Goal: Task Accomplishment & Management: Complete application form

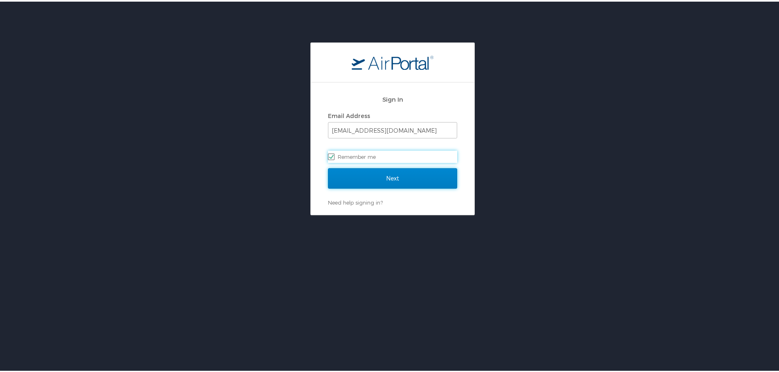
click at [388, 183] on input "Next" at bounding box center [392, 177] width 129 height 20
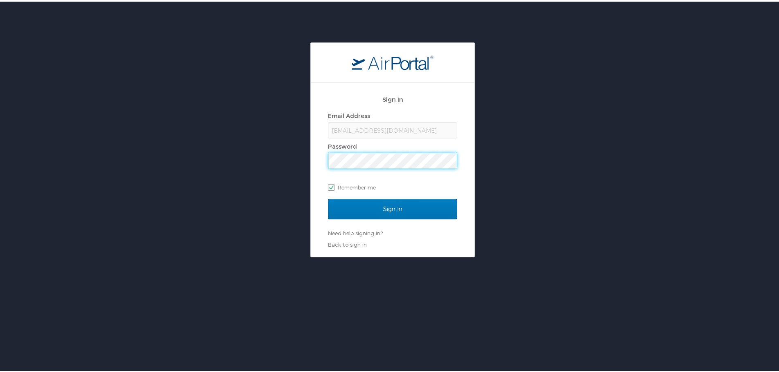
click at [328, 197] on input "Sign In" at bounding box center [392, 207] width 129 height 20
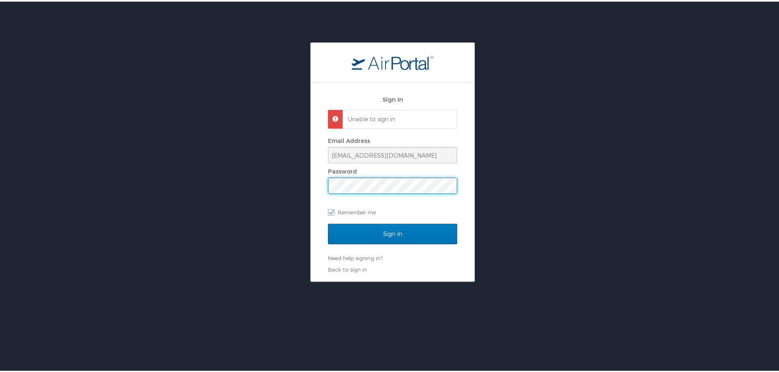
click at [250, 201] on div "Sign In Unable to sign in Email Address ktopp@go2eventlink.com Password Remembe…" at bounding box center [392, 161] width 785 height 240
click at [328, 222] on input "Sign In" at bounding box center [392, 232] width 129 height 20
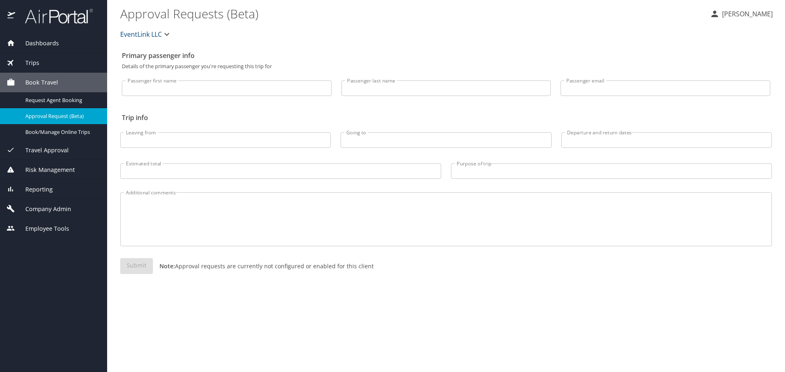
click at [65, 211] on span "Company Admin" at bounding box center [43, 209] width 56 height 9
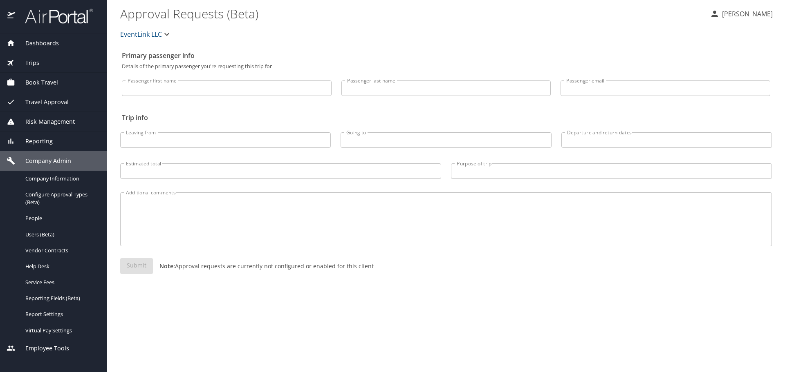
click at [56, 237] on span "Users (Beta)" at bounding box center [61, 235] width 72 height 8
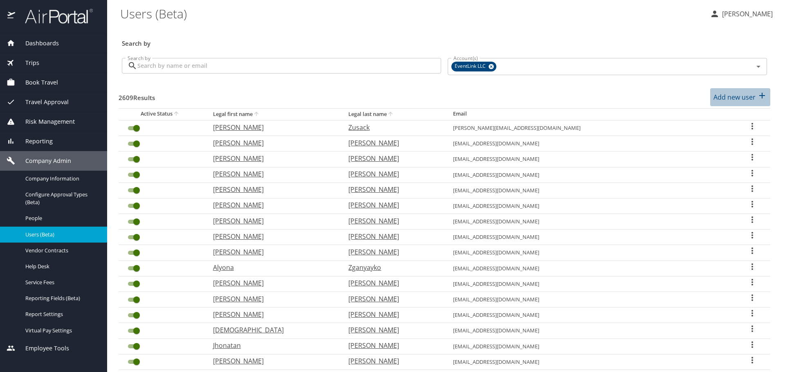
click at [723, 96] on p "Add new user" at bounding box center [734, 97] width 42 height 10
select select "US"
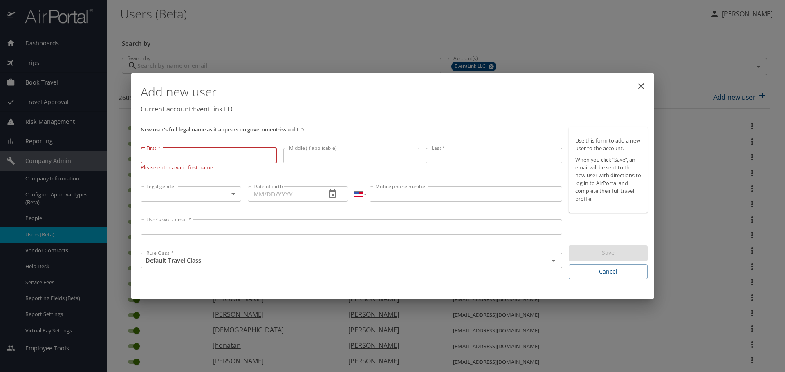
click at [188, 155] on input "First *" at bounding box center [209, 156] width 136 height 16
type input "Breann"
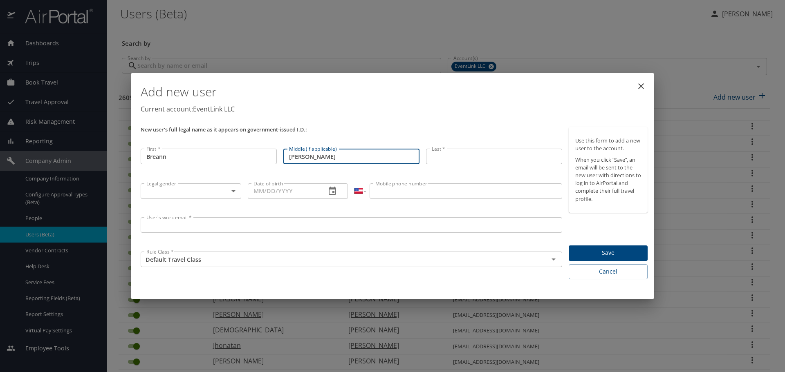
type input "[PERSON_NAME]"
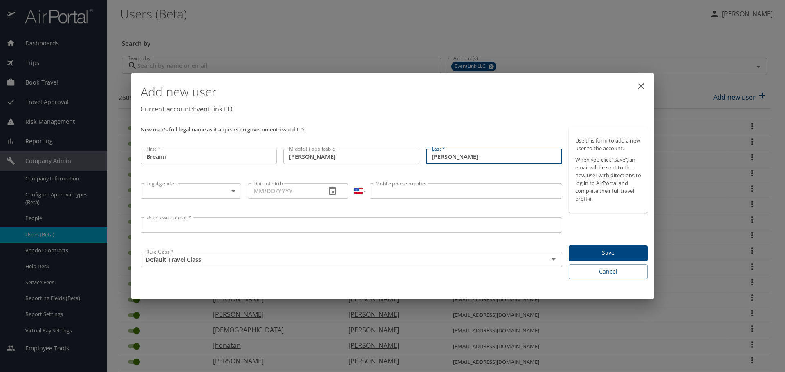
type input "[PERSON_NAME]"
click at [206, 198] on body "Dashboards AirPortal 360™ Manager My Travel Dashboard Trips Airtinerary® Lookup…" at bounding box center [392, 186] width 785 height 372
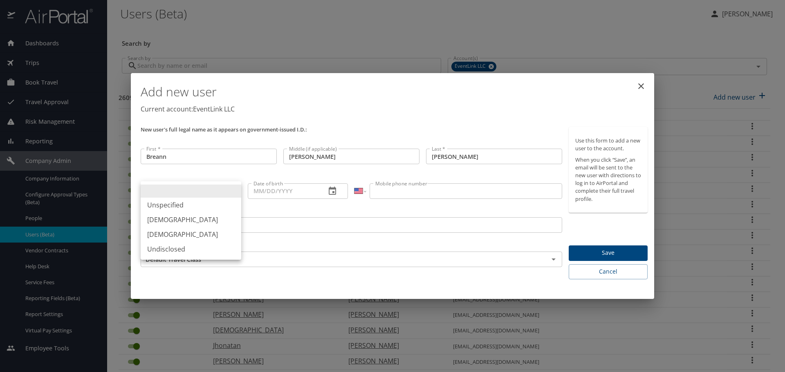
click at [179, 231] on li "[DEMOGRAPHIC_DATA]" at bounding box center [191, 234] width 101 height 15
type input "[DEMOGRAPHIC_DATA]"
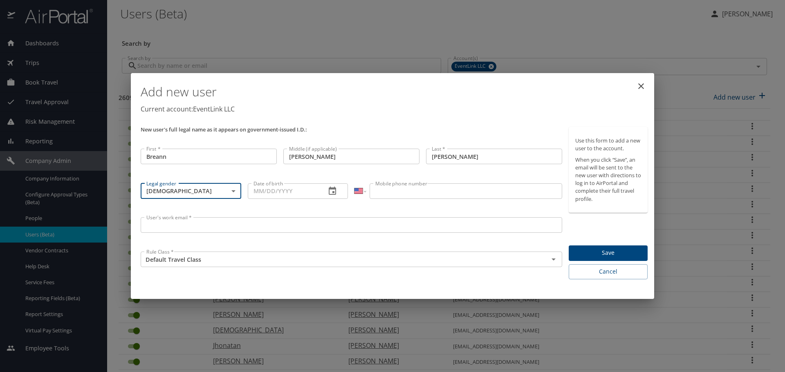
click at [238, 197] on body "Dashboards AirPortal 360™ Manager My Travel Dashboard Trips Airtinerary® Lookup…" at bounding box center [392, 186] width 785 height 372
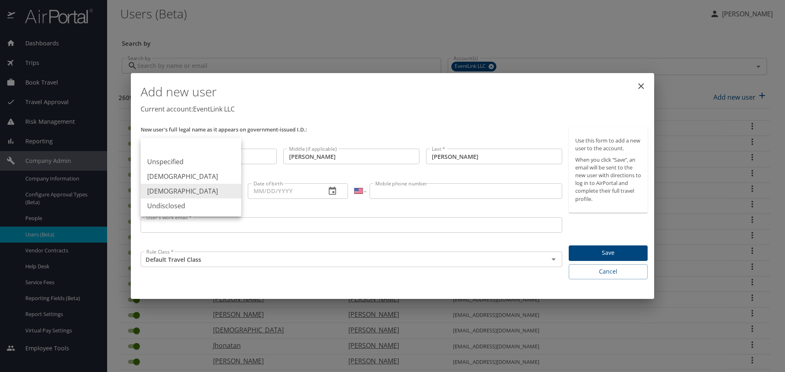
click at [256, 191] on div at bounding box center [392, 186] width 785 height 372
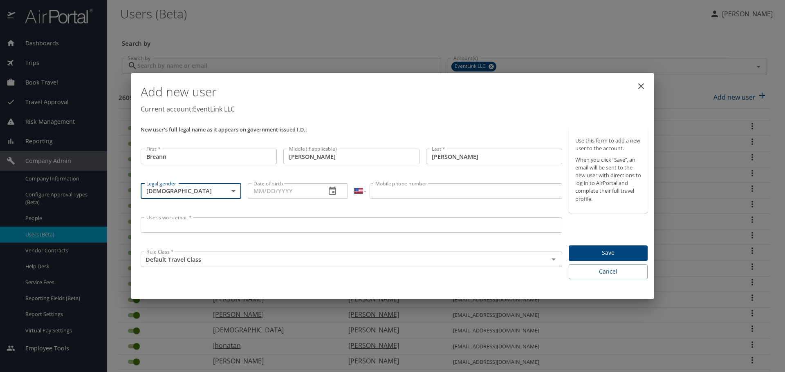
click at [257, 192] on input "Date of birth" at bounding box center [284, 192] width 72 height 16
type input "[DATE]"
click at [401, 190] on input "Mobile phone number" at bounding box center [465, 192] width 192 height 16
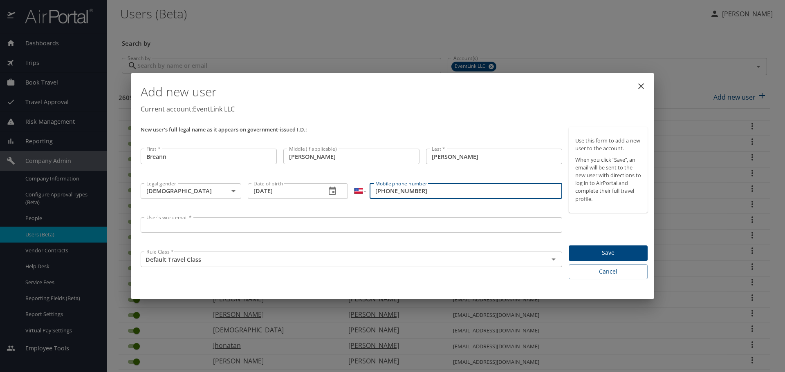
type input "[PHONE_NUMBER]"
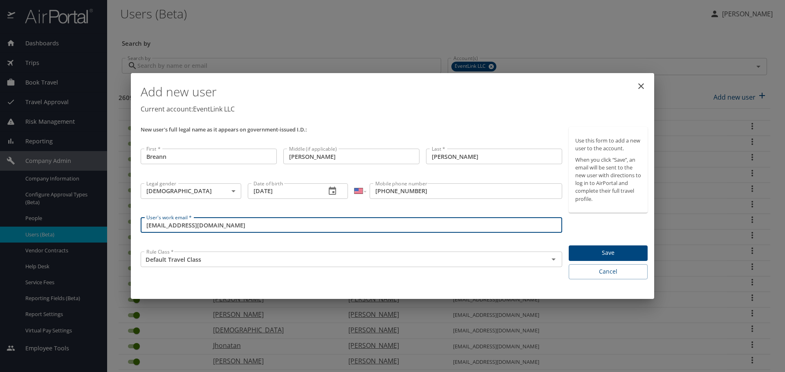
type input "[EMAIL_ADDRESS][DOMAIN_NAME]"
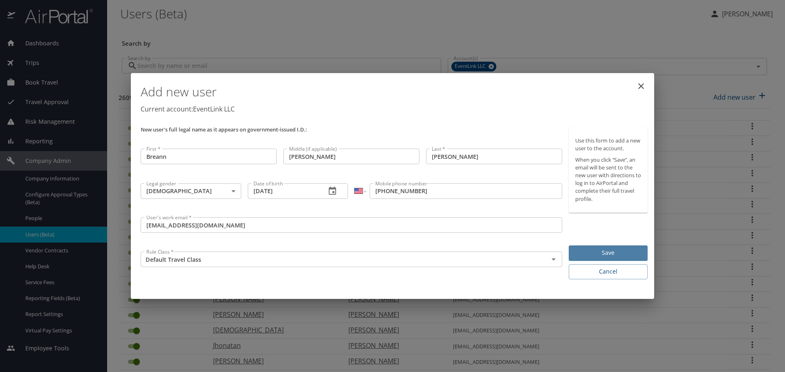
click at [591, 255] on span "Save" at bounding box center [608, 253] width 66 height 10
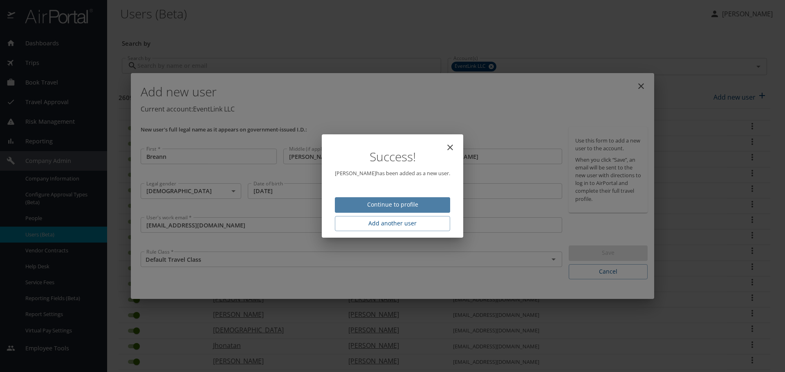
click at [413, 207] on span "Continue to profile" at bounding box center [392, 205] width 102 height 10
select select "US"
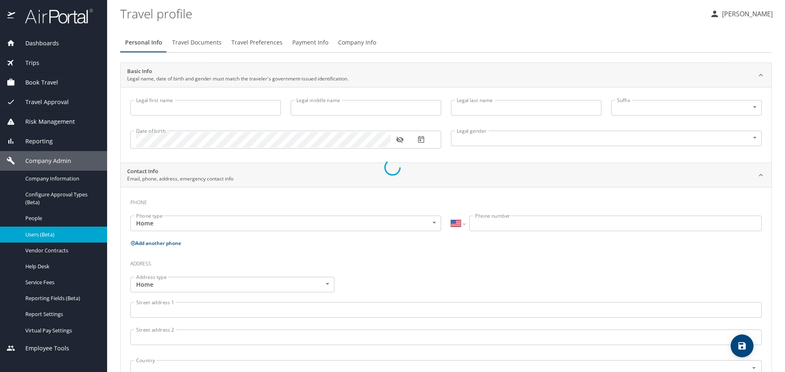
type input "Breann"
type input "[PERSON_NAME]"
type input "[DEMOGRAPHIC_DATA]"
select select "US"
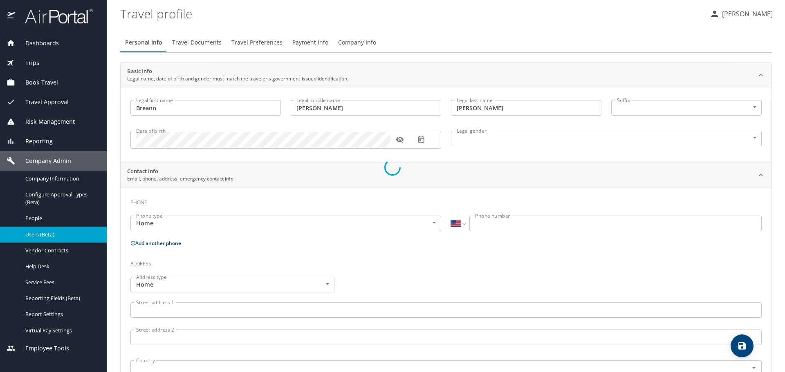
select select "US"
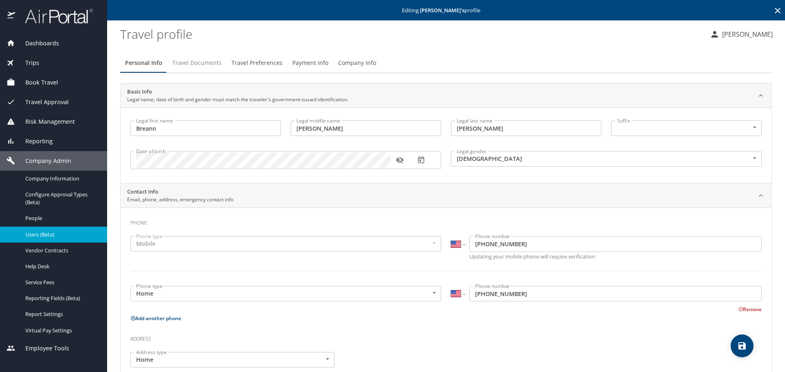
click at [179, 63] on span "Travel Documents" at bounding box center [196, 63] width 49 height 10
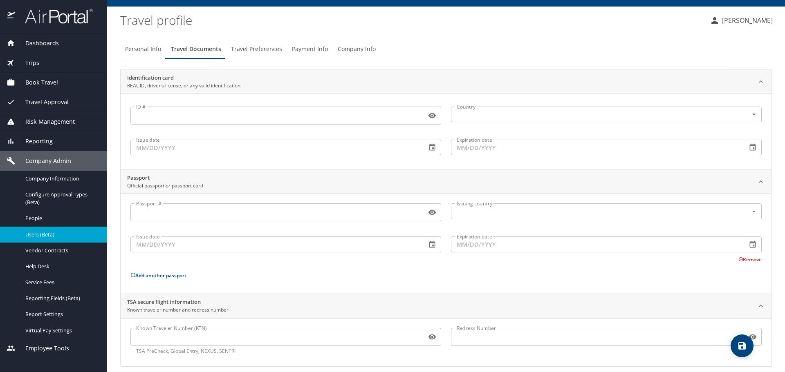
scroll to position [22, 0]
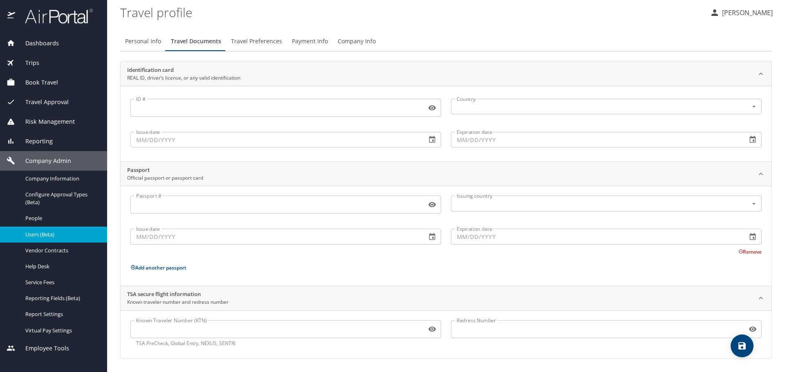
click at [204, 336] on input "Known Traveler Number (KTN)" at bounding box center [276, 330] width 293 height 16
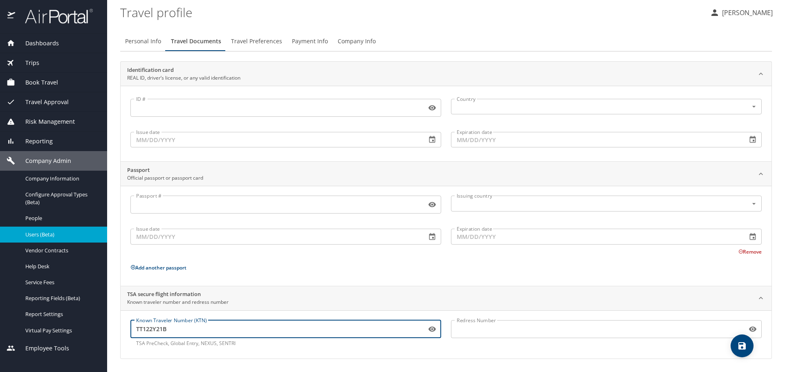
type input "TT122Y21B"
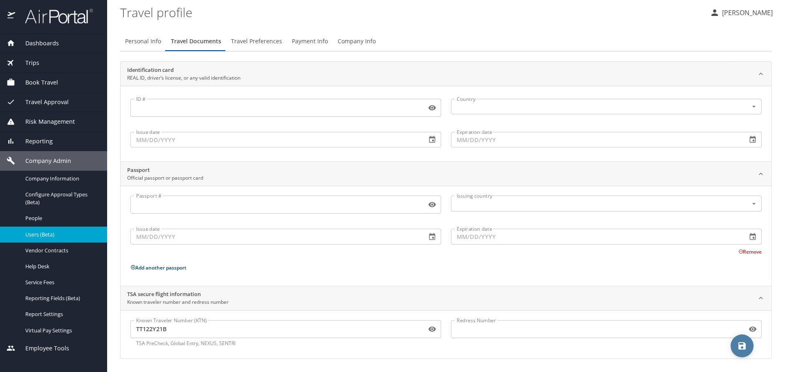
click at [750, 343] on span "save" at bounding box center [741, 346] width 23 height 10
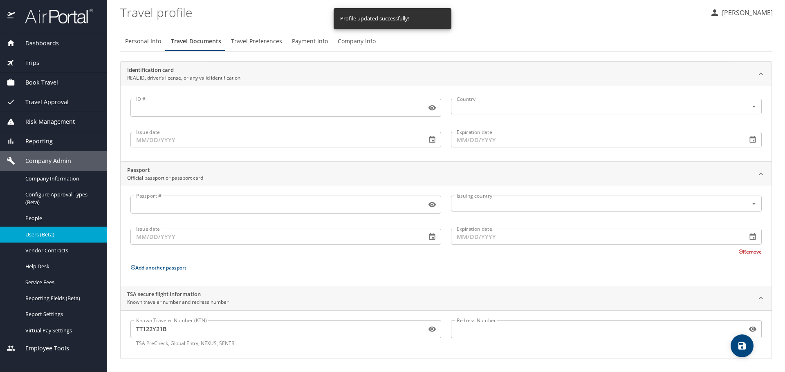
click at [243, 37] on span "Travel Preferences" at bounding box center [256, 41] width 51 height 10
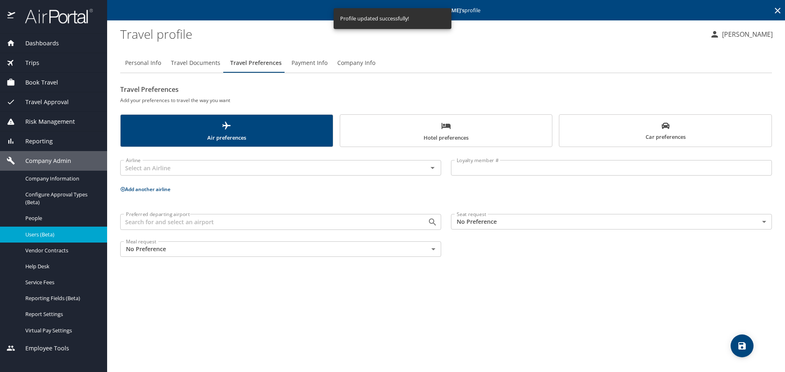
scroll to position [0, 0]
click at [206, 164] on input "text" at bounding box center [269, 168] width 292 height 11
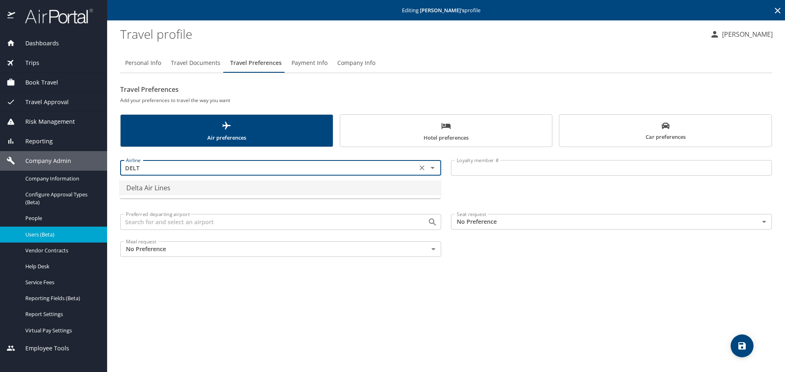
type input "Delta Air Lines"
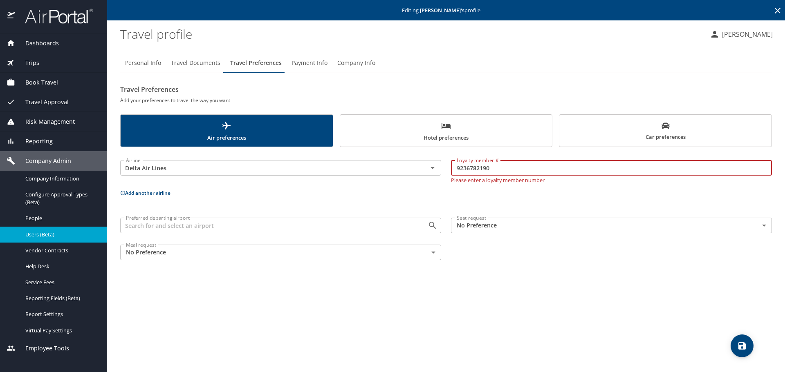
type input "9236782190"
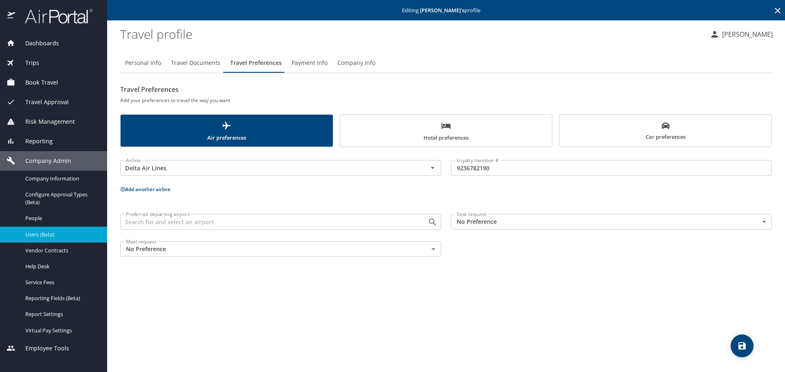
click at [148, 195] on div "Airline Delta Air Lines Airline Loyalty member # 9236782190 Loyalty member # Ad…" at bounding box center [445, 207] width 651 height 110
click at [153, 190] on button "Add another airline" at bounding box center [145, 189] width 50 height 7
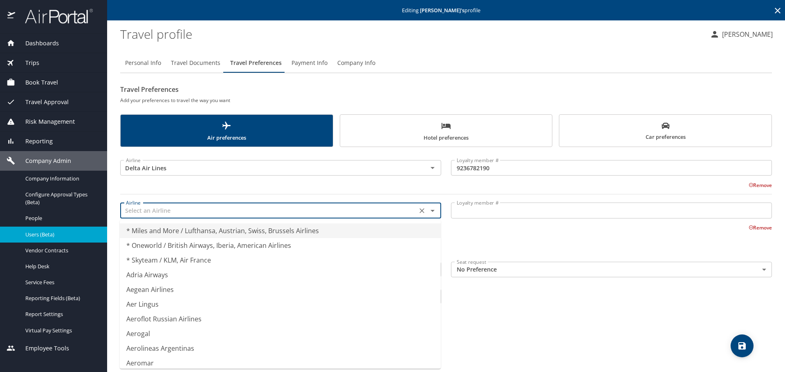
click at [161, 212] on input "text" at bounding box center [269, 210] width 292 height 11
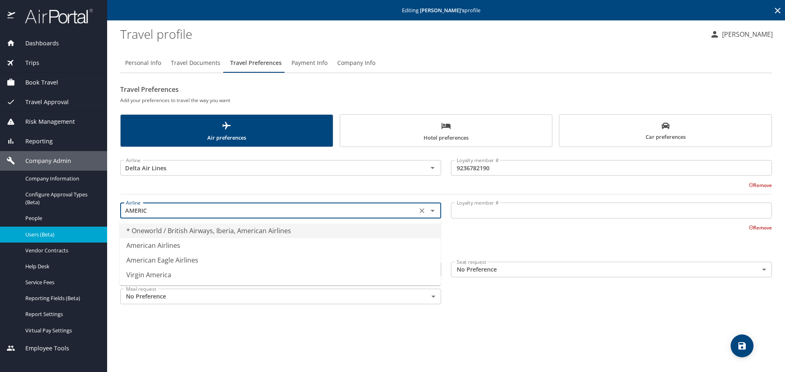
type input "American Airlines"
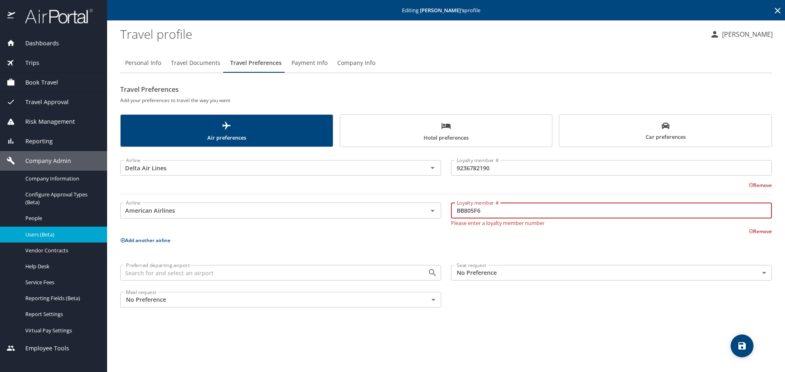
type input "BB805F6"
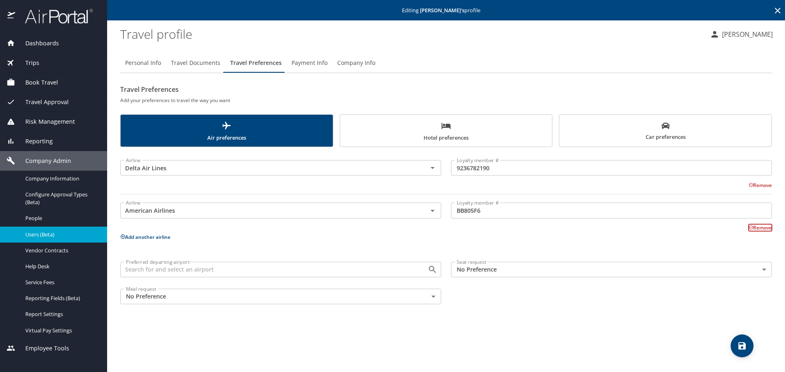
click at [143, 237] on button "Add another airline" at bounding box center [145, 237] width 50 height 7
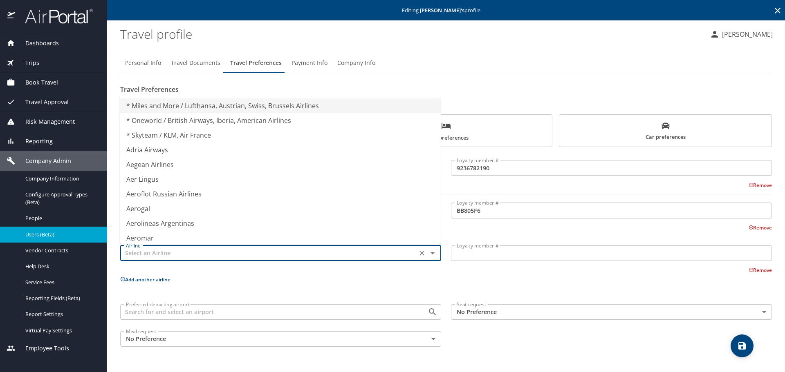
click at [155, 257] on input "text" at bounding box center [269, 253] width 292 height 11
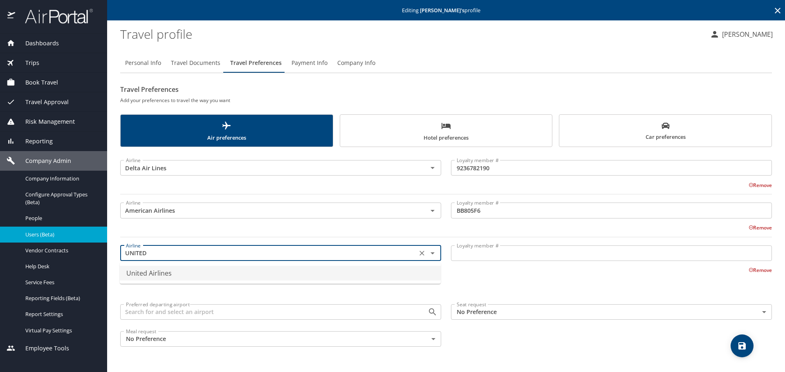
click at [182, 273] on li "United Airlines" at bounding box center [280, 273] width 321 height 15
type input "United Airlines"
click at [472, 260] on input "Loyalty member #" at bounding box center [611, 254] width 321 height 16
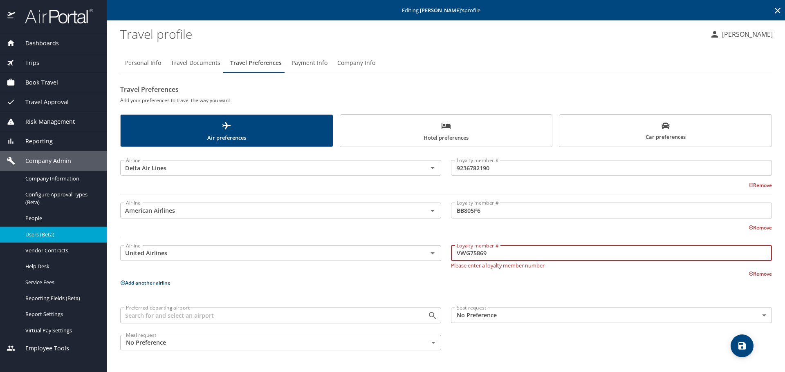
type input "VWG75869"
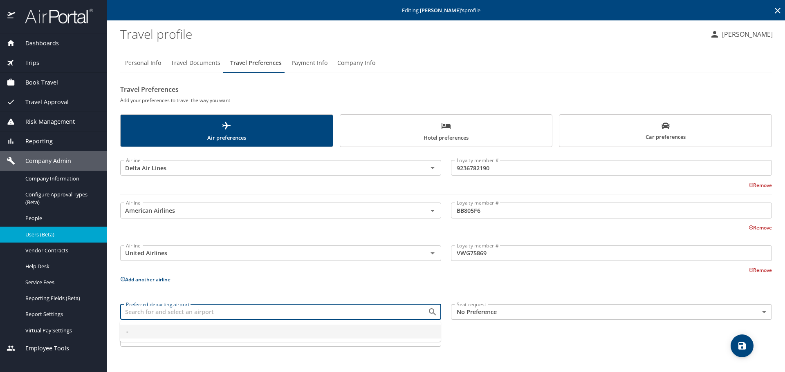
click at [255, 316] on input "Preferred departing airport" at bounding box center [269, 312] width 292 height 11
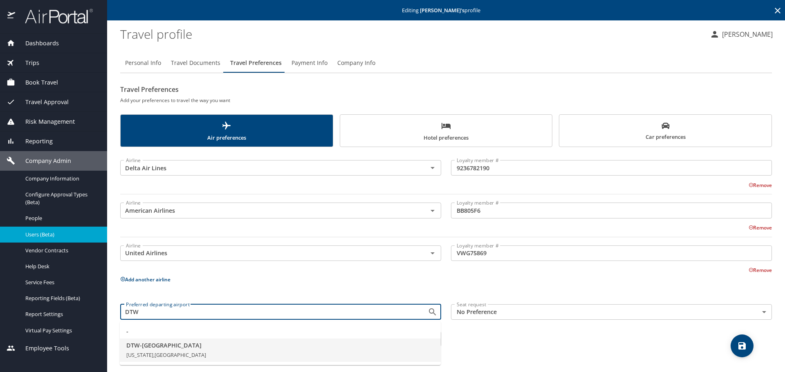
drag, startPoint x: 179, startPoint y: 354, endPoint x: 244, endPoint y: 351, distance: 64.2
click at [180, 354] on span "[US_STATE], [GEOGRAPHIC_DATA]" at bounding box center [166, 354] width 80 height 7
type input "DTW - [GEOGRAPHIC_DATA]"
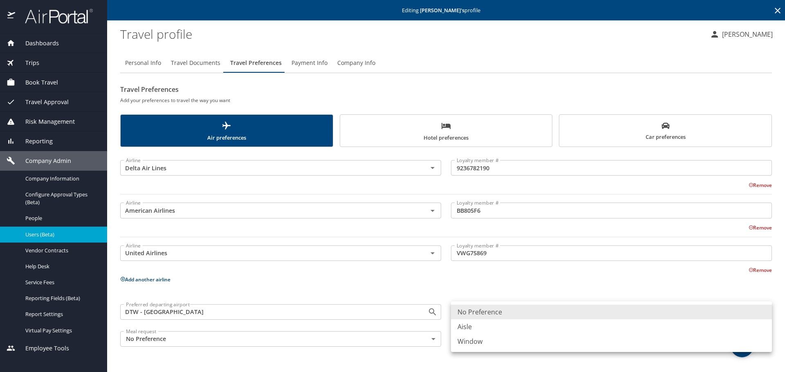
click at [465, 316] on body "Dashboards AirPortal 360™ Manager My Travel Dashboard Trips Airtinerary® Lookup…" at bounding box center [392, 186] width 785 height 372
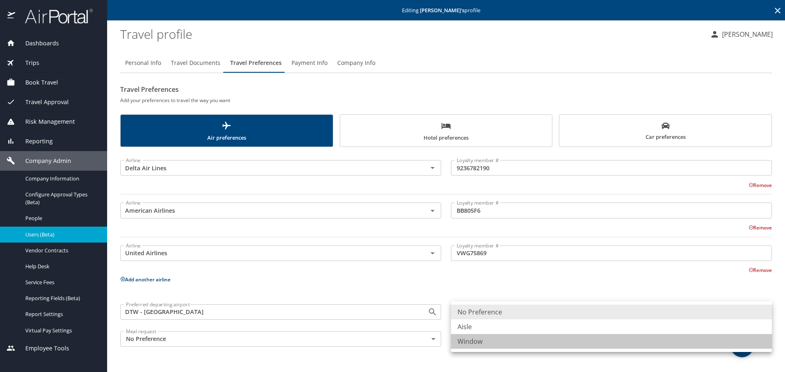
drag, startPoint x: 473, startPoint y: 338, endPoint x: 491, endPoint y: 333, distance: 19.1
click at [473, 338] on li "Window" at bounding box center [611, 341] width 321 height 15
type input "Window"
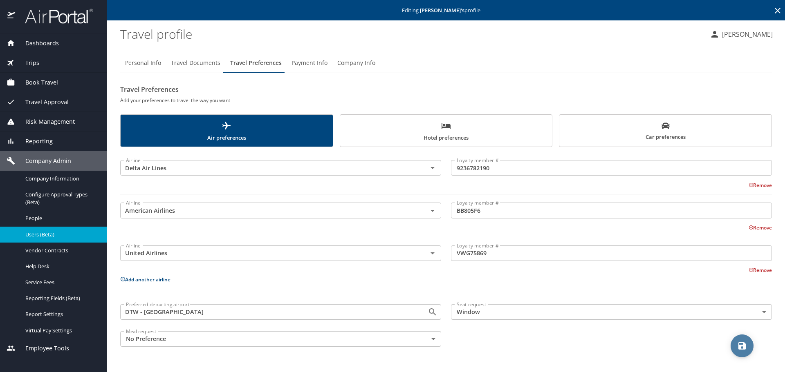
click at [745, 344] on icon "save" at bounding box center [742, 346] width 10 height 10
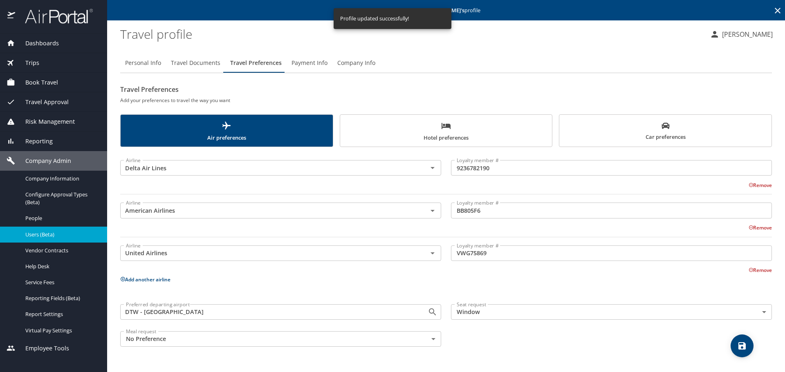
click at [778, 9] on icon at bounding box center [777, 11] width 10 height 10
